Goal: Task Accomplishment & Management: Manage account settings

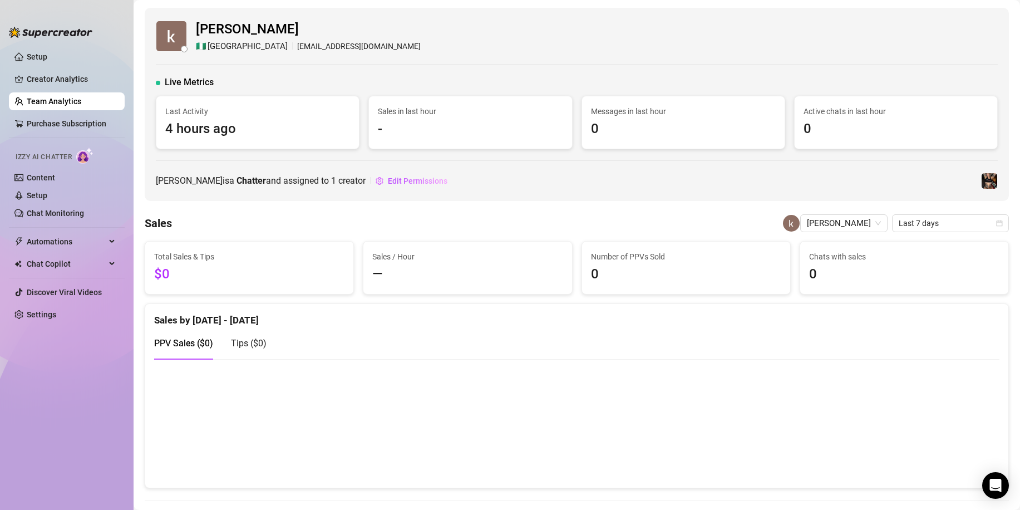
click at [56, 98] on link "Team Analytics" at bounding box center [54, 101] width 55 height 9
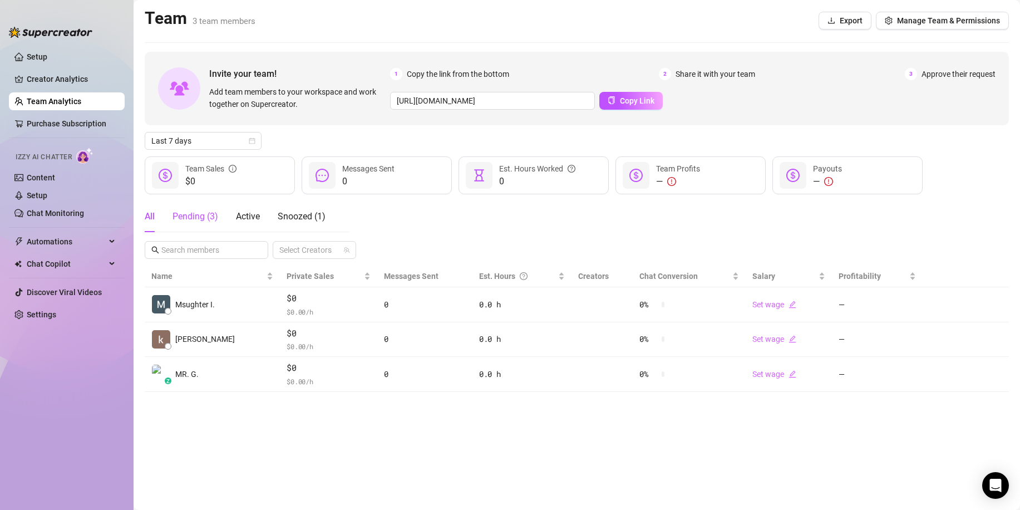
click at [200, 219] on div "Pending ( 3 )" at bounding box center [196, 216] width 46 height 13
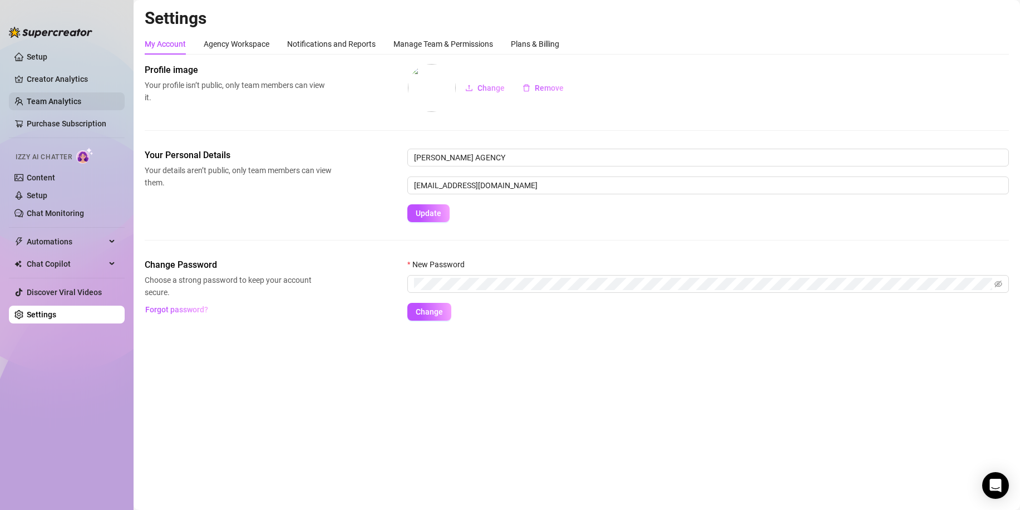
click at [71, 103] on link "Team Analytics" at bounding box center [54, 101] width 55 height 9
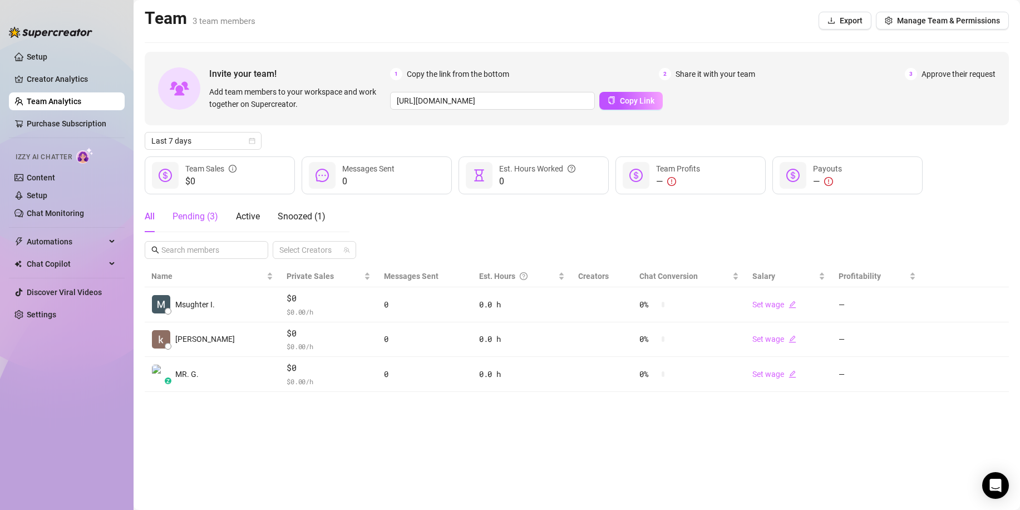
click at [193, 223] on div "Pending ( 3 )" at bounding box center [196, 216] width 46 height 13
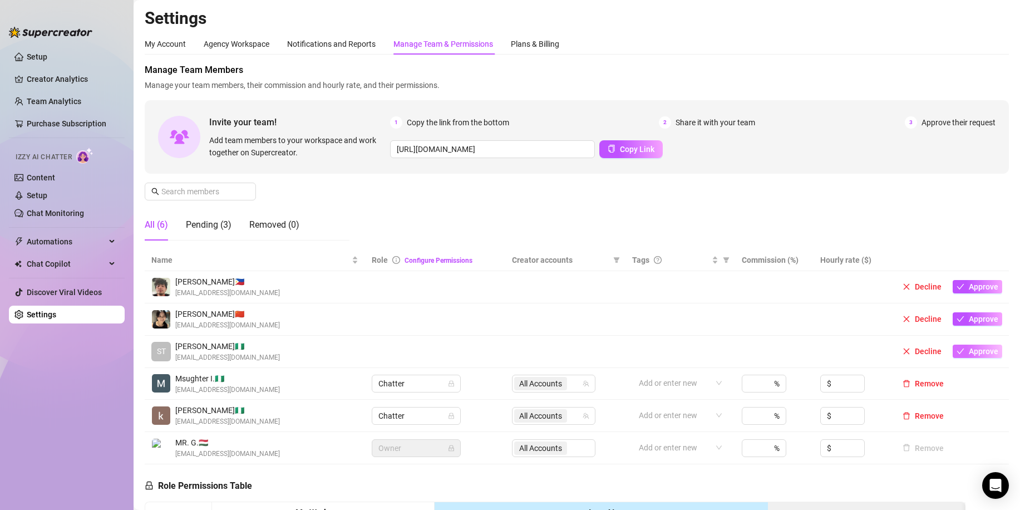
click at [957, 354] on button "Approve" at bounding box center [978, 351] width 50 height 13
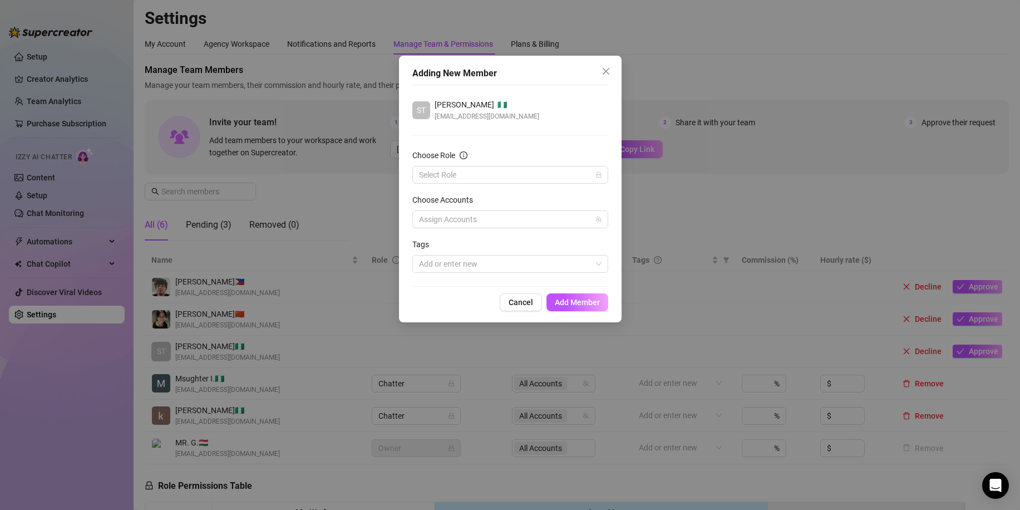
click at [490, 185] on form "Choose Role Select Role Choose Accounts Assign Accounts Tags Add or enter new" at bounding box center [510, 211] width 196 height 124
click at [488, 181] on input "Choose Role" at bounding box center [505, 174] width 173 height 17
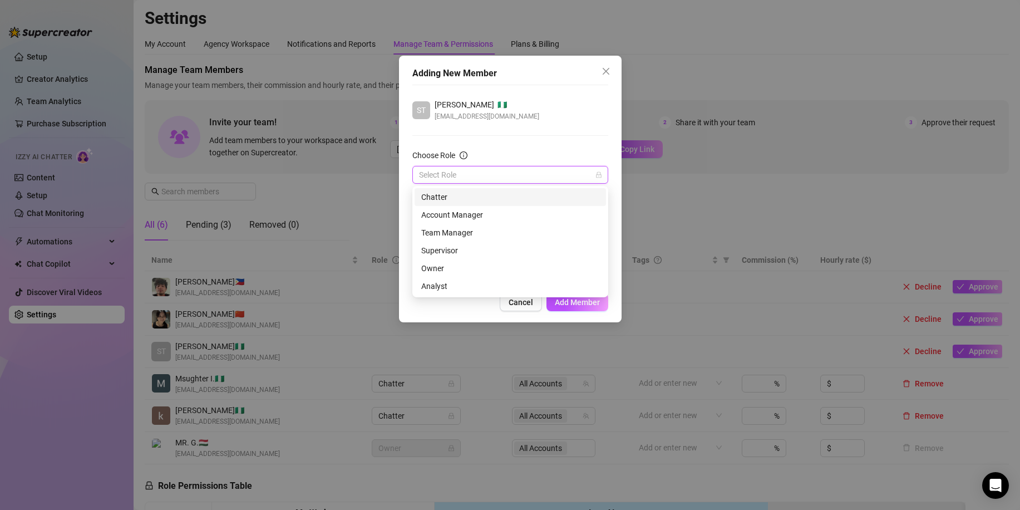
click at [480, 197] on div "Chatter" at bounding box center [510, 197] width 178 height 12
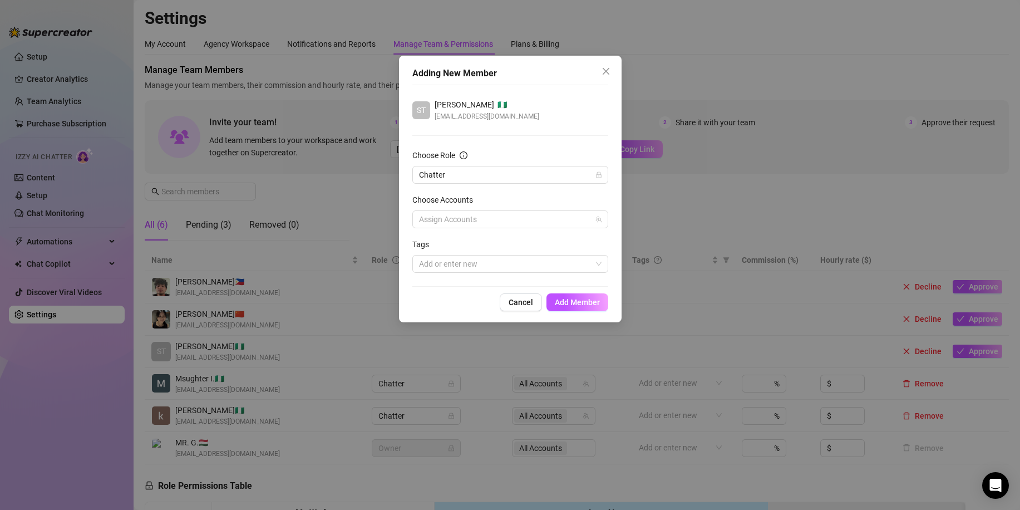
click at [489, 228] on form "Choose Role Chatter Choose Accounts Assign Accounts Tags Add or enter new" at bounding box center [510, 211] width 196 height 124
click at [486, 224] on div at bounding box center [505, 220] width 180 height 16
click at [480, 238] on div "Select all" at bounding box center [459, 242] width 48 height 13
click at [429, 242] on input "Select all" at bounding box center [428, 242] width 8 height 8
checkbox input "true"
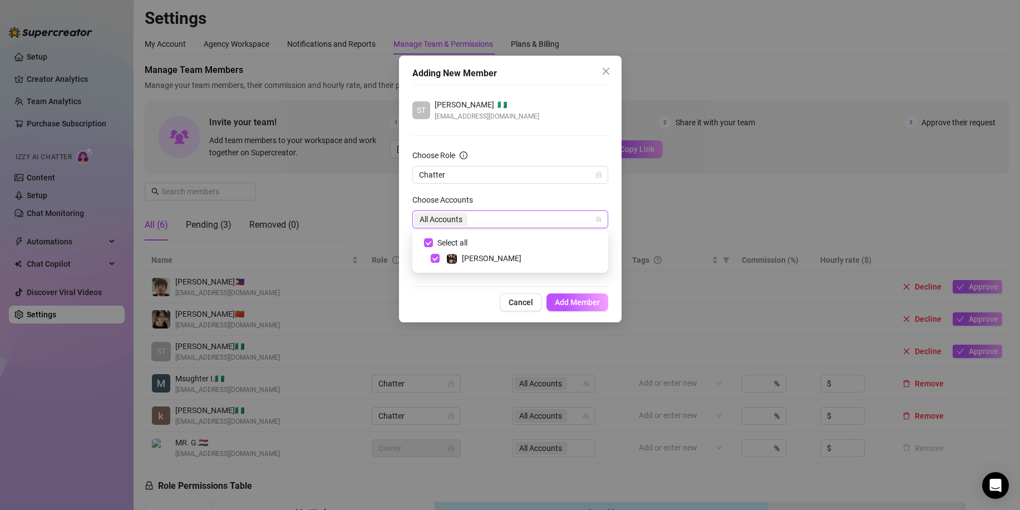
click at [458, 209] on div "Choose Accounts" at bounding box center [510, 202] width 196 height 17
click at [583, 303] on span "Add Member" at bounding box center [577, 302] width 45 height 9
